Goal: Browse casually

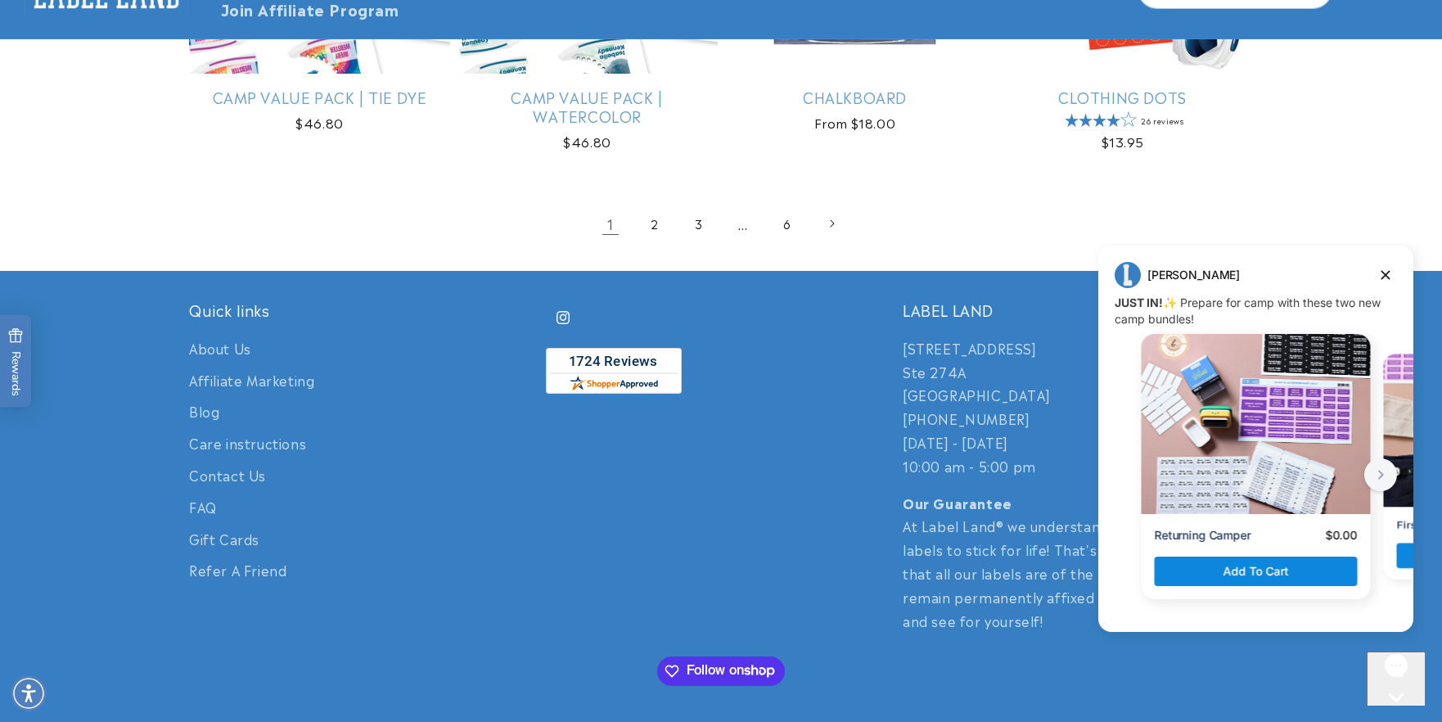
scroll to position [3431, 0]
